Goal: Information Seeking & Learning: Learn about a topic

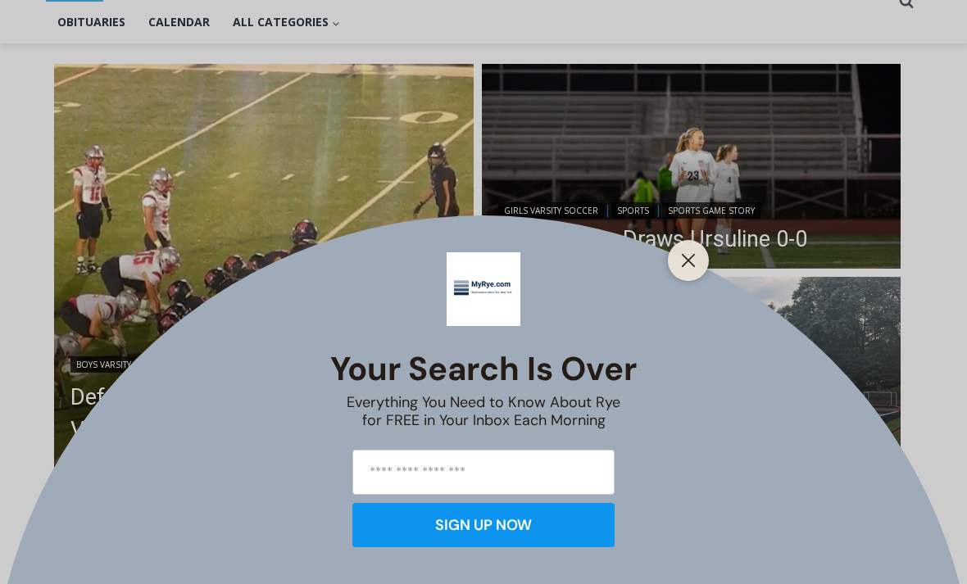
scroll to position [395, 0]
click at [680, 272] on button "Close" at bounding box center [688, 260] width 23 height 23
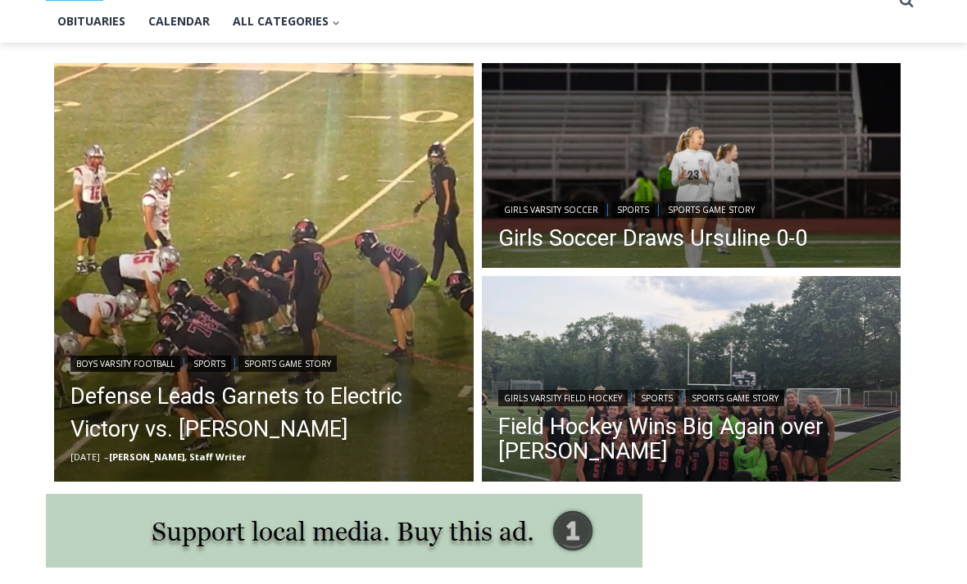
click at [384, 315] on img "Read More Defense Leads Garnets to Electric Victory vs. Somers" at bounding box center [264, 273] width 420 height 420
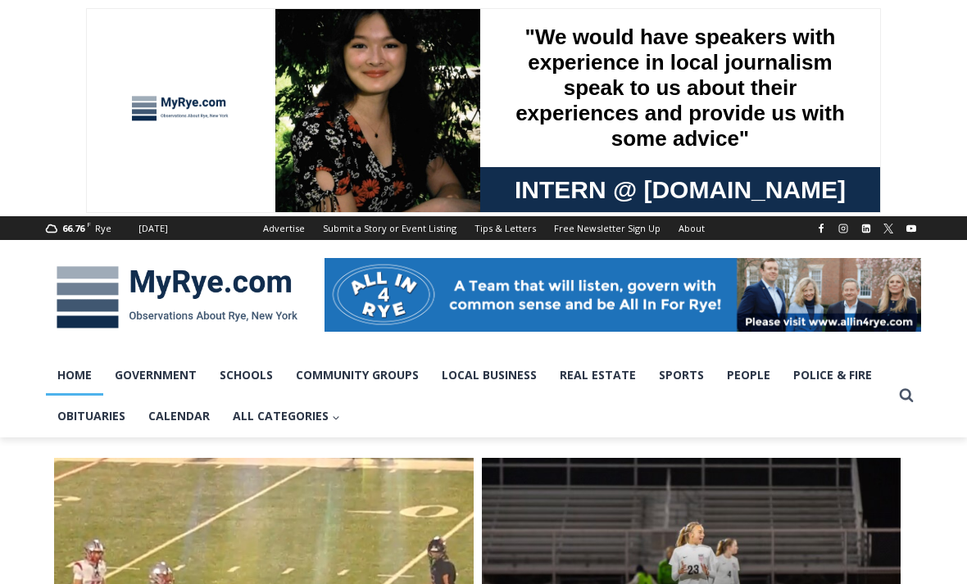
scroll to position [447, 0]
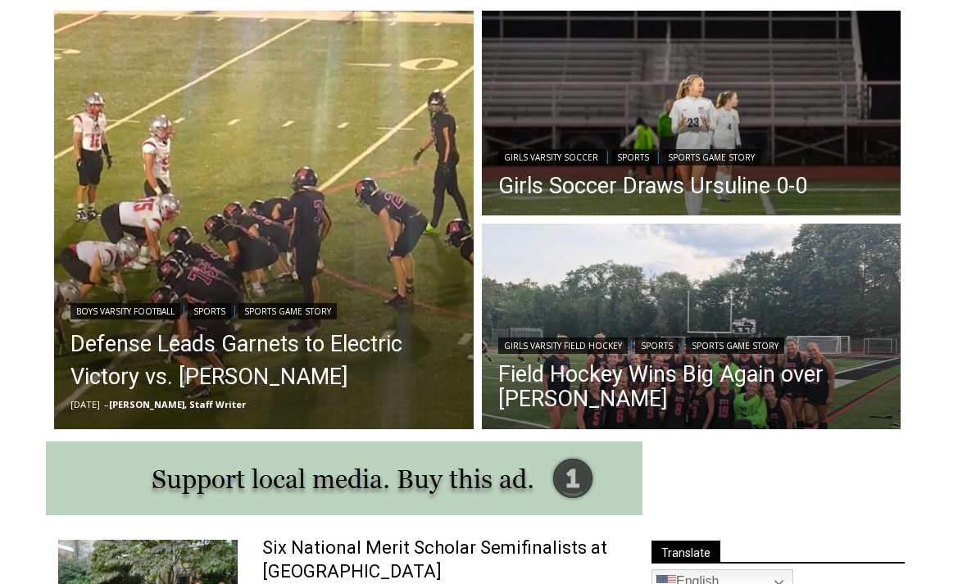
click at [687, 96] on img "Read More Girls Soccer Draws Ursuline 0-0" at bounding box center [692, 116] width 420 height 210
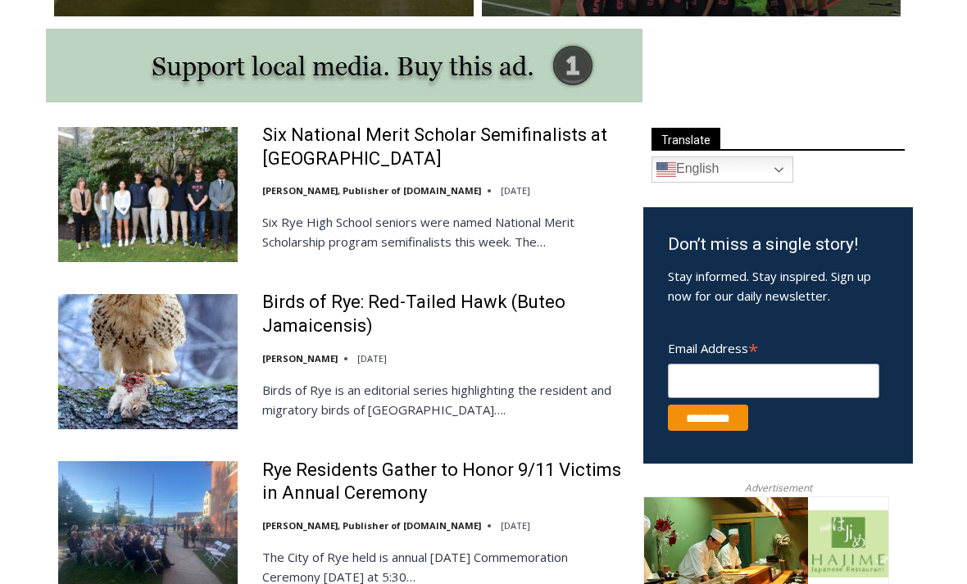
scroll to position [890, 0]
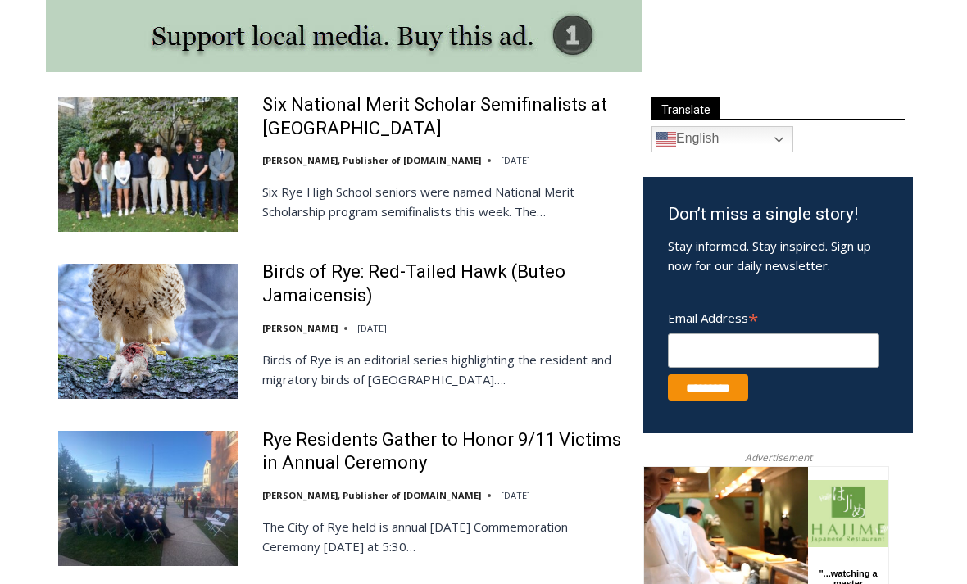
click at [387, 205] on p "Six Rye High School seniors were named National Merit Scholarship program semif…" at bounding box center [442, 202] width 360 height 39
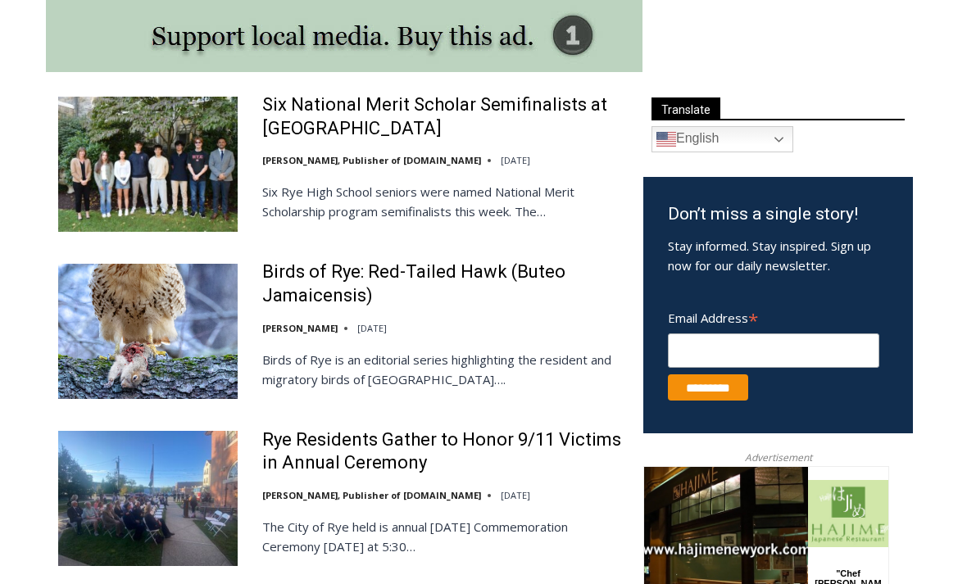
click at [144, 152] on img at bounding box center [147, 165] width 179 height 134
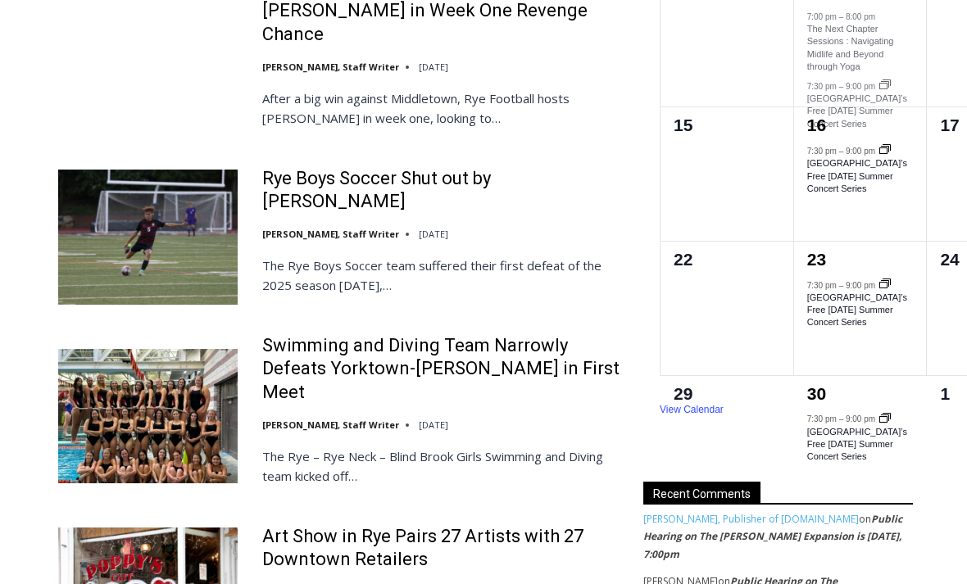
scroll to position [1530, 0]
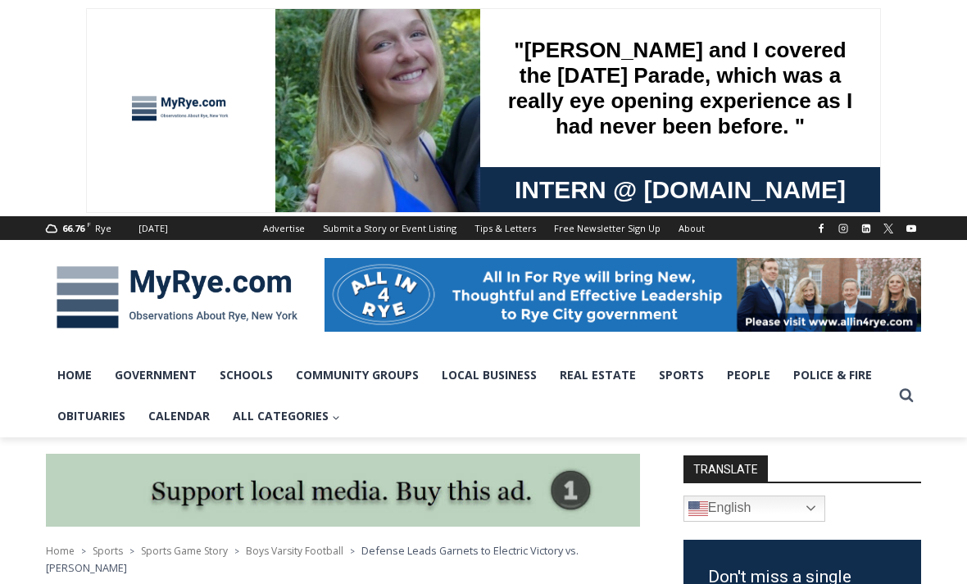
click at [562, 299] on img at bounding box center [623, 295] width 597 height 74
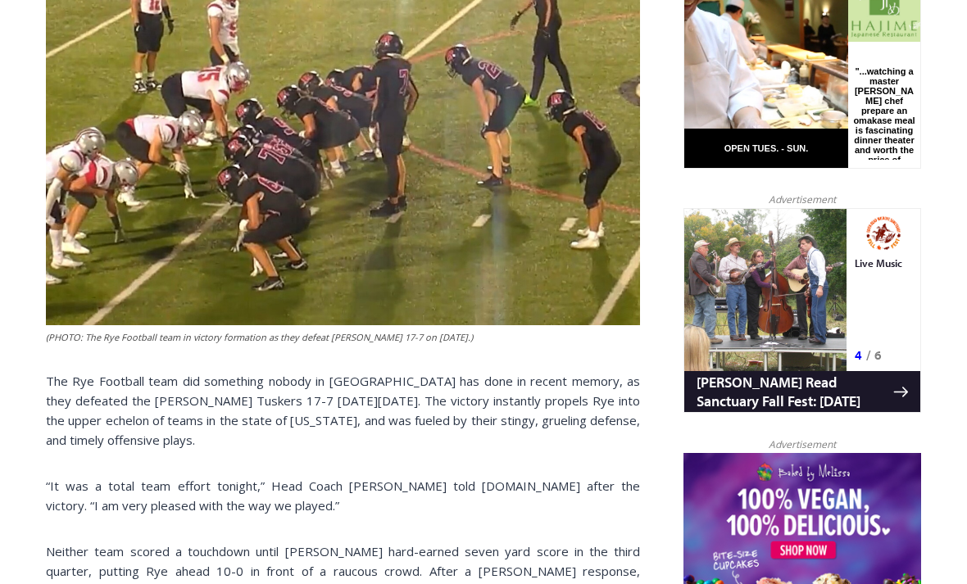
scroll to position [878, 0]
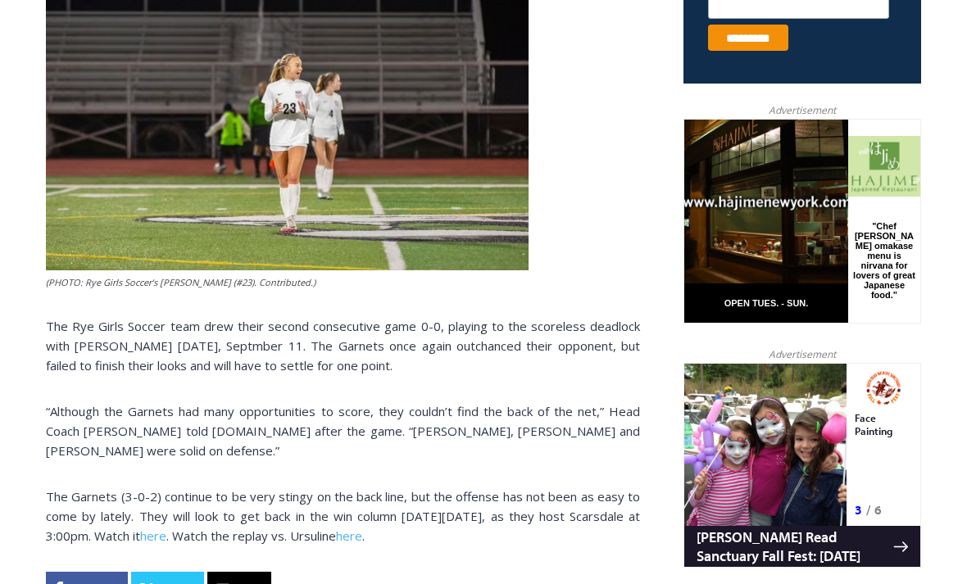
scroll to position [749, 0]
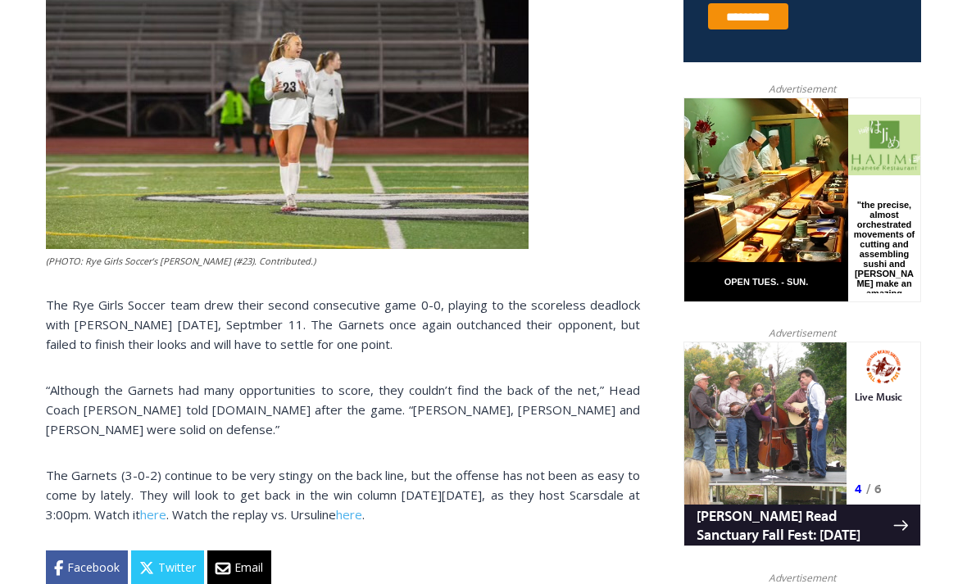
click at [439, 583] on div "Home > Sports > Sports Game Story > Girls Varsity Soccer > Girls Soccer Draws U…" at bounding box center [343, 210] width 594 height 834
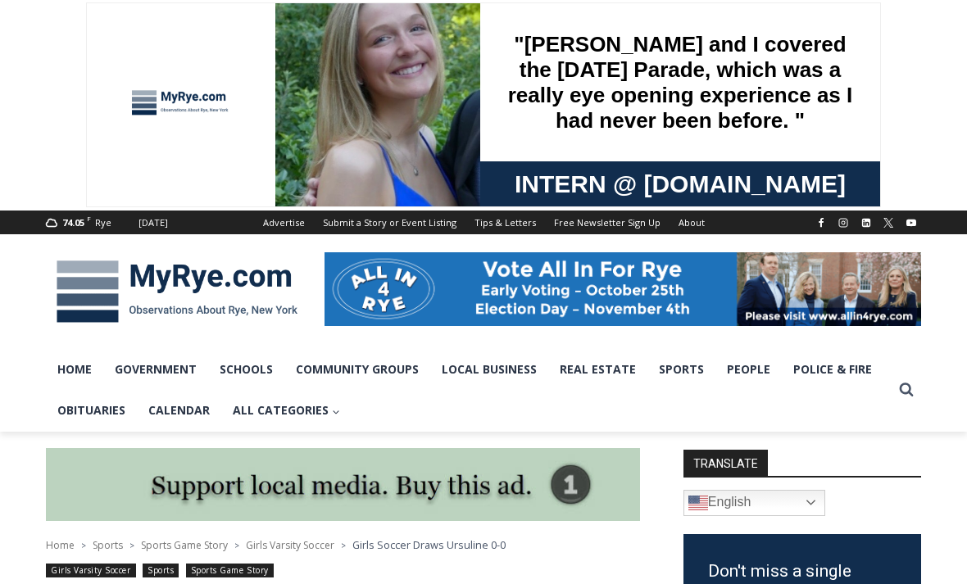
scroll to position [0, 0]
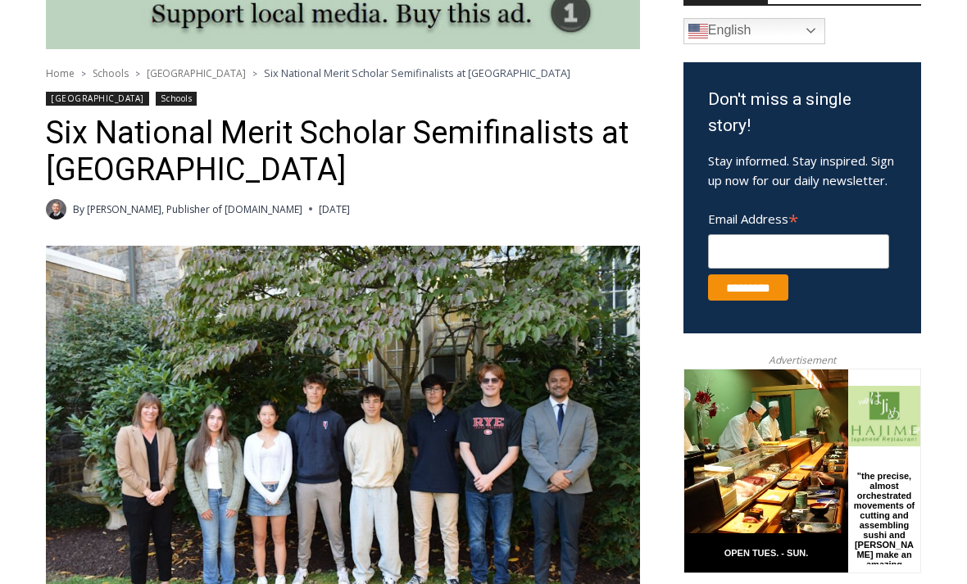
scroll to position [498, 0]
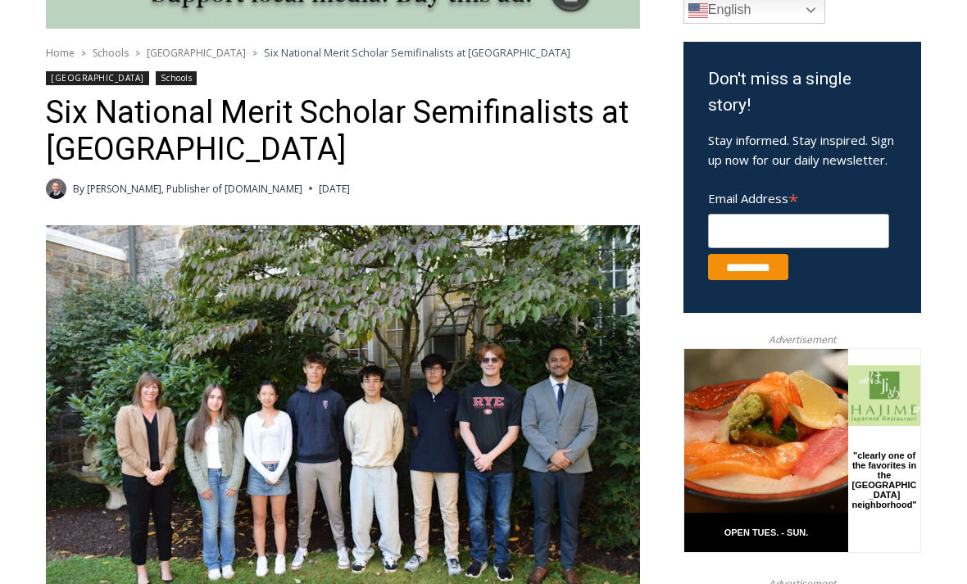
click at [631, 526] on img at bounding box center [343, 423] width 594 height 397
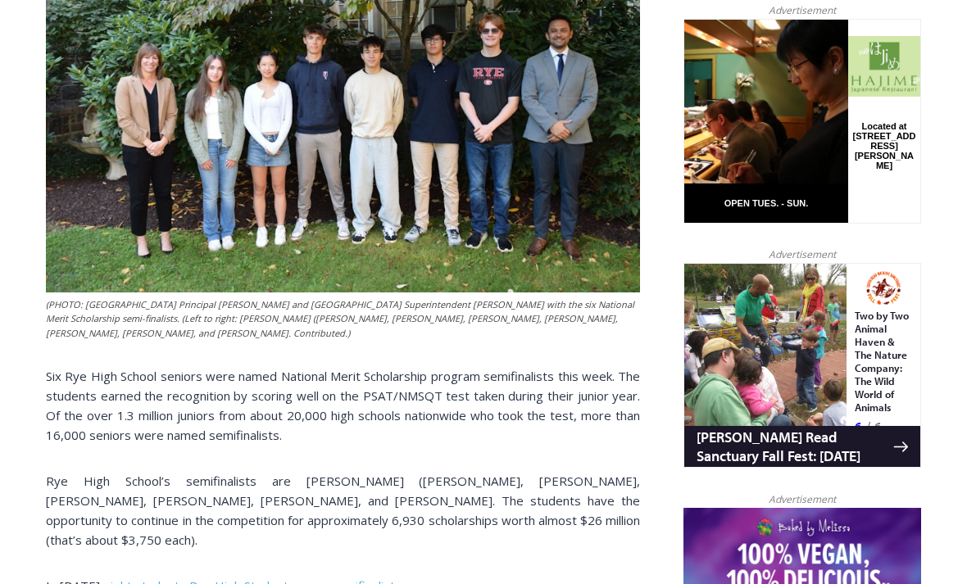
scroll to position [819, 0]
